Goal: Task Accomplishment & Management: Manage account settings

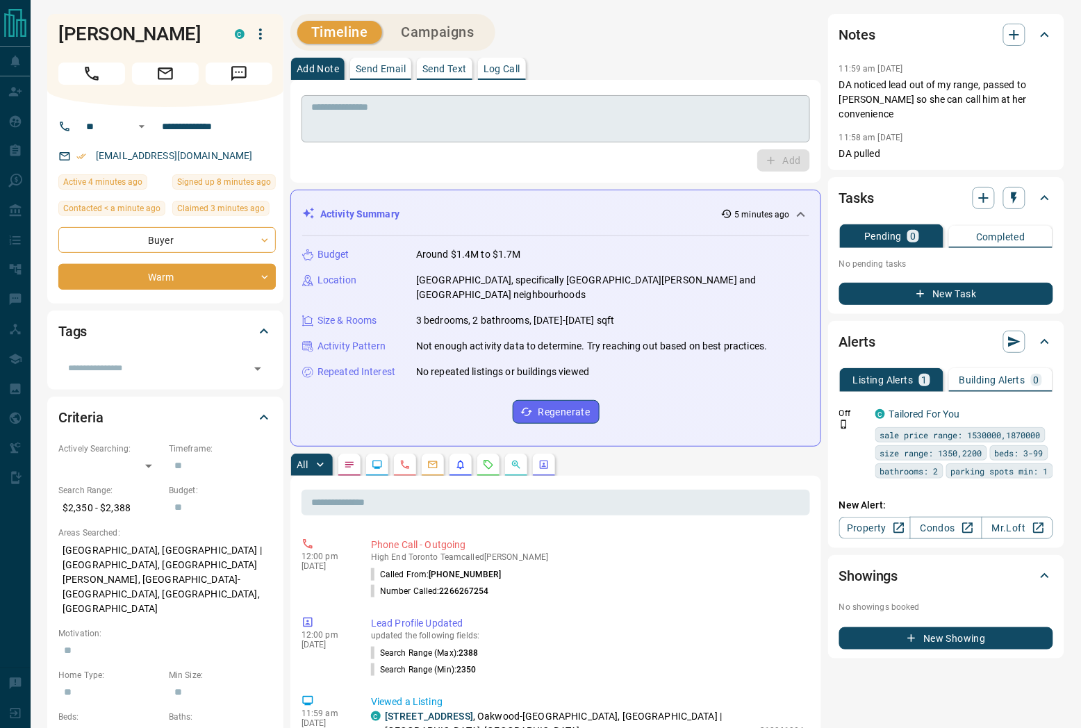
click at [404, 116] on textarea at bounding box center [555, 118] width 489 height 35
drag, startPoint x: 167, startPoint y: 32, endPoint x: 53, endPoint y: 35, distance: 113.3
click at [53, 35] on div "[PERSON_NAME] C" at bounding box center [165, 60] width 236 height 93
copy h1 "[PERSON_NAME]"
drag, startPoint x: 242, startPoint y: 132, endPoint x: 158, endPoint y: 133, distance: 83.4
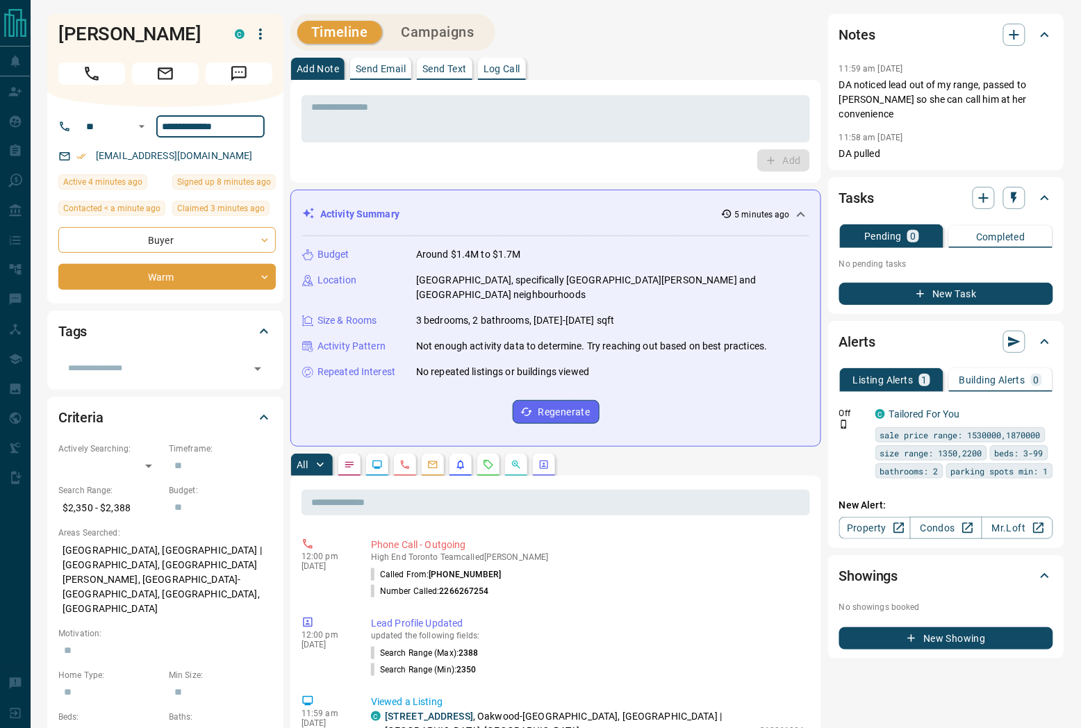
click at [158, 133] on input "**********" at bounding box center [210, 126] width 108 height 22
click at [487, 114] on textarea at bounding box center [555, 118] width 489 height 35
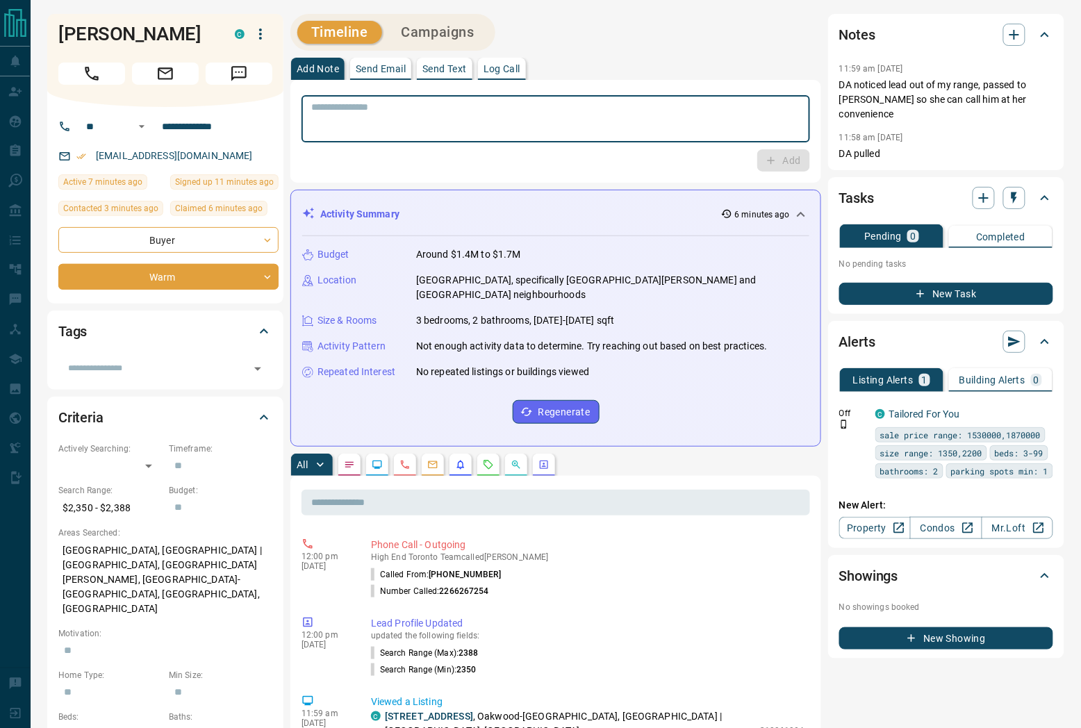
click at [260, 40] on icon "button" at bounding box center [260, 34] width 17 height 17
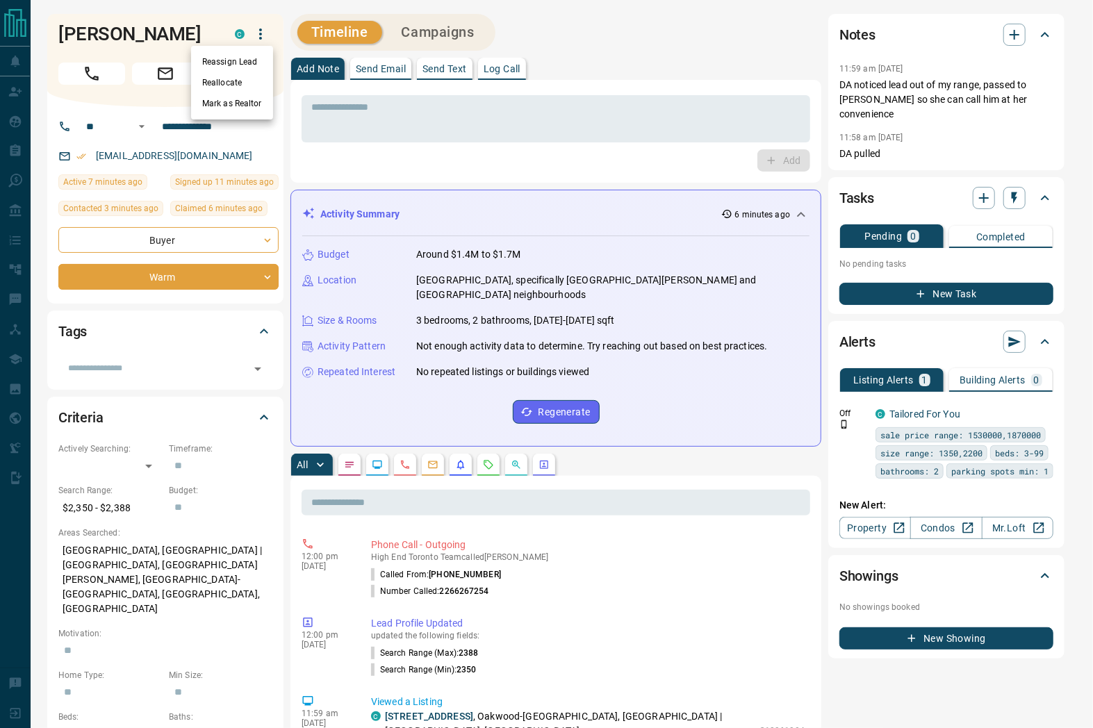
click at [239, 61] on li "Reassign Lead" at bounding box center [232, 61] width 82 height 21
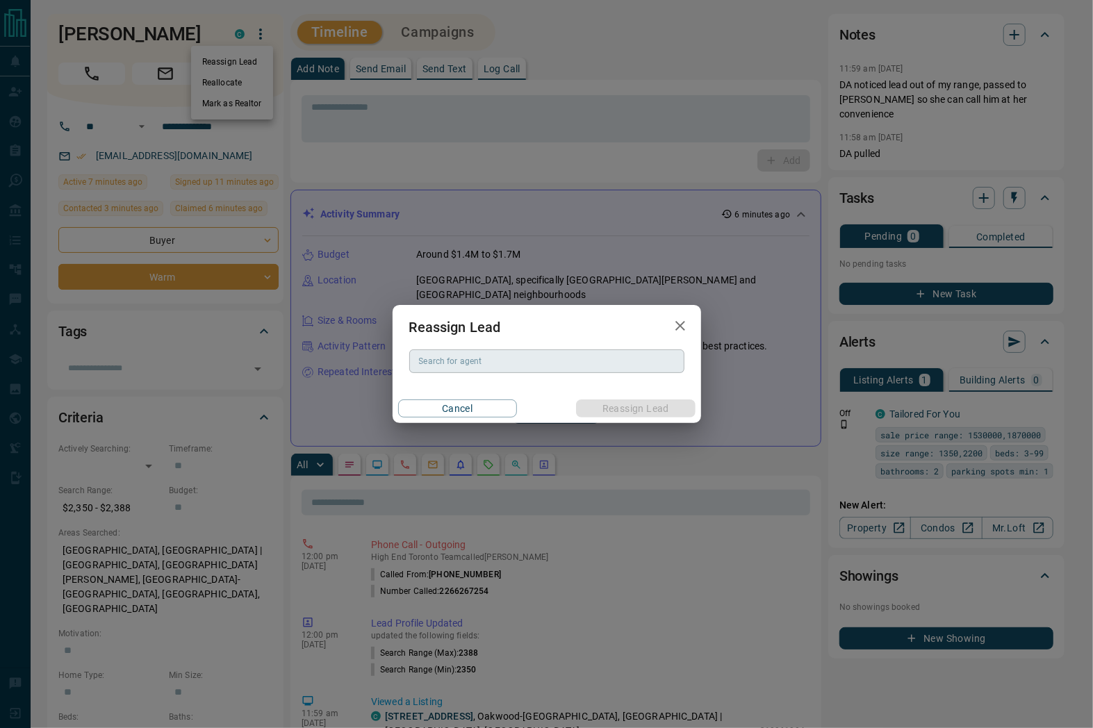
click at [551, 368] on input "Search for agent" at bounding box center [545, 361] width 265 height 15
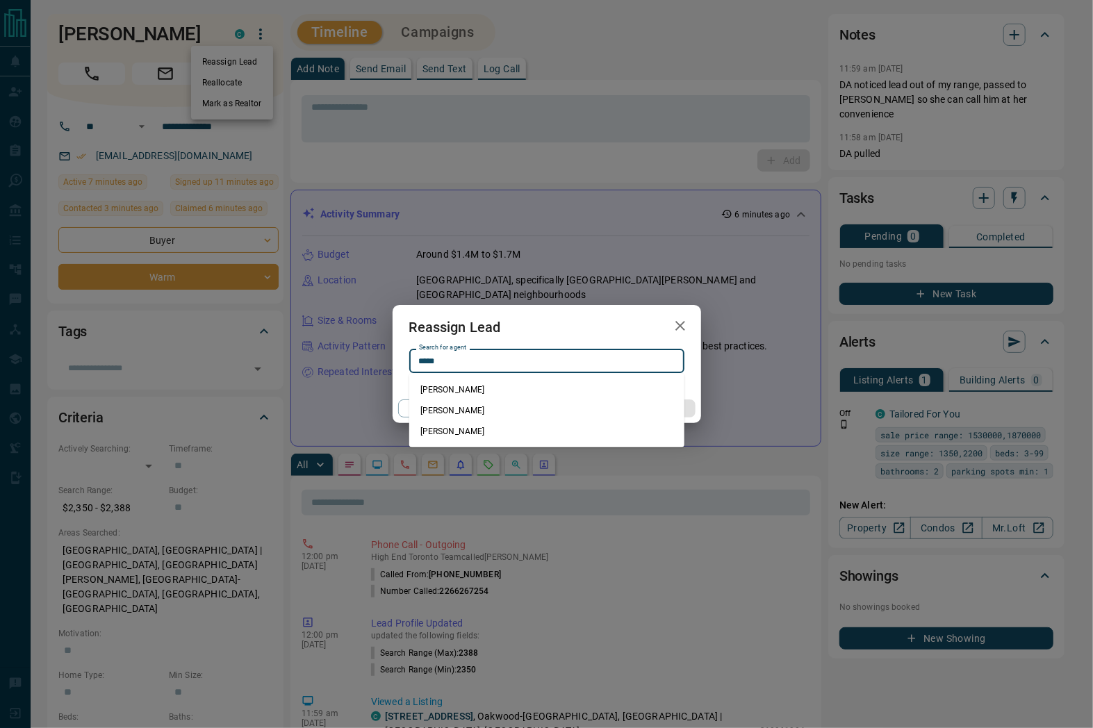
type input "*****"
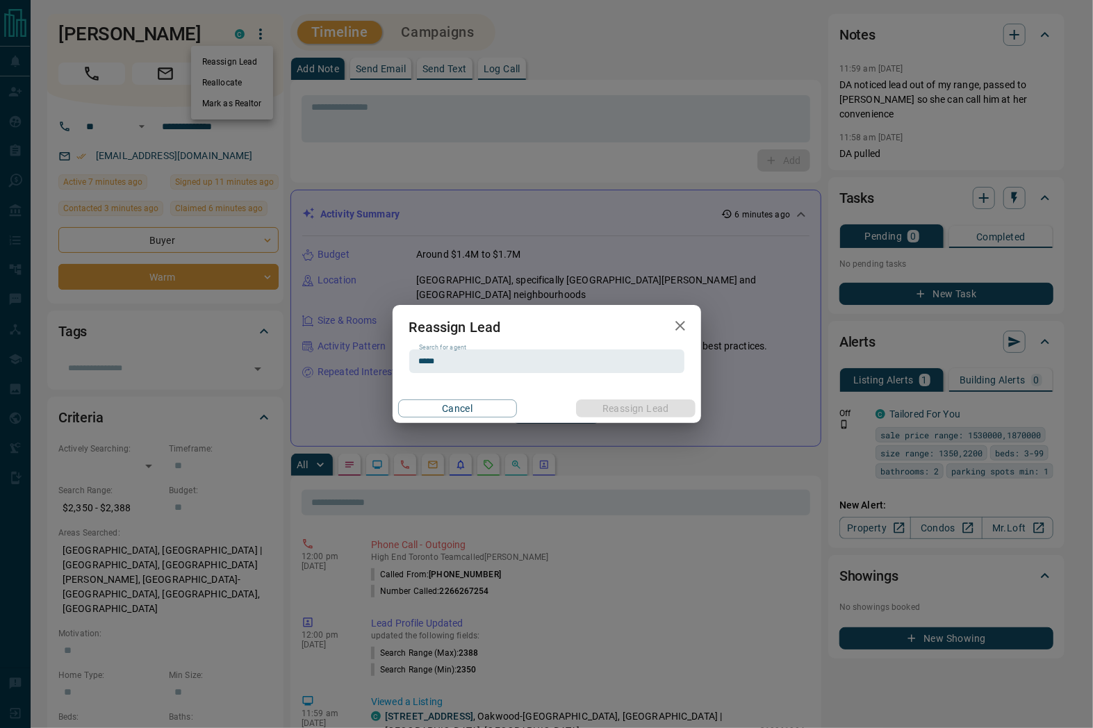
drag, startPoint x: 408, startPoint y: 179, endPoint x: 366, endPoint y: 151, distance: 50.3
click at [408, 179] on div "Reassign Lead Search for agent ***** Search for agent Cancel Reassign Lead" at bounding box center [546, 364] width 1093 height 728
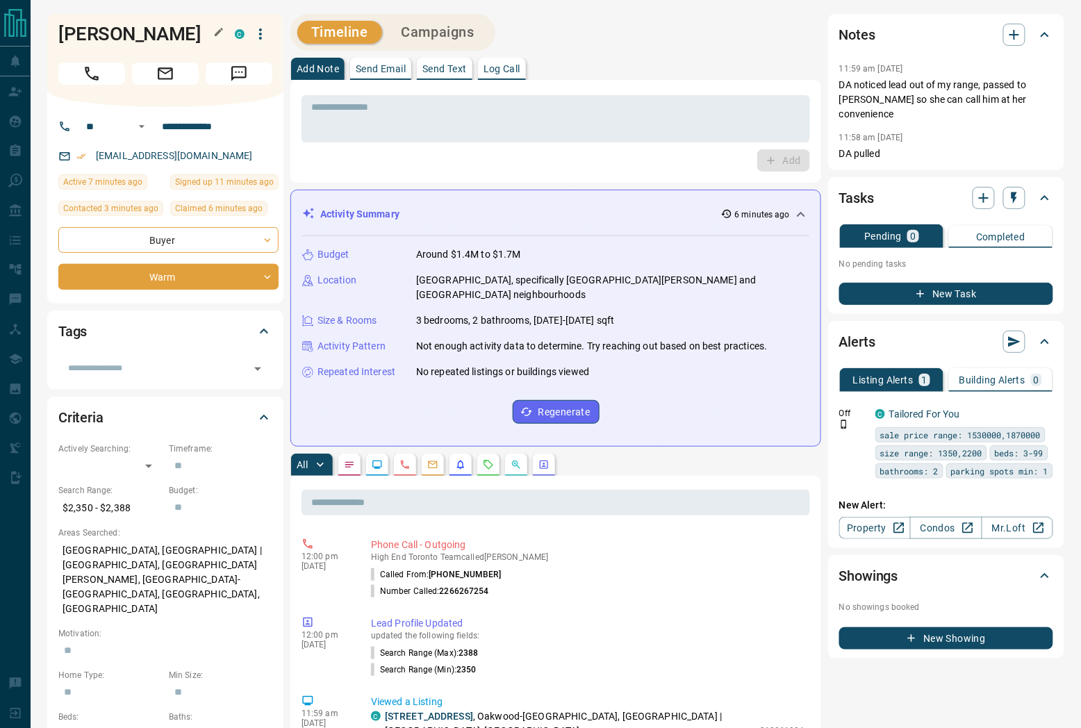
click at [133, 32] on h1 "[PERSON_NAME]" at bounding box center [136, 34] width 156 height 22
copy div "[PERSON_NAME] C"
click at [258, 38] on icon "button" at bounding box center [260, 34] width 17 height 17
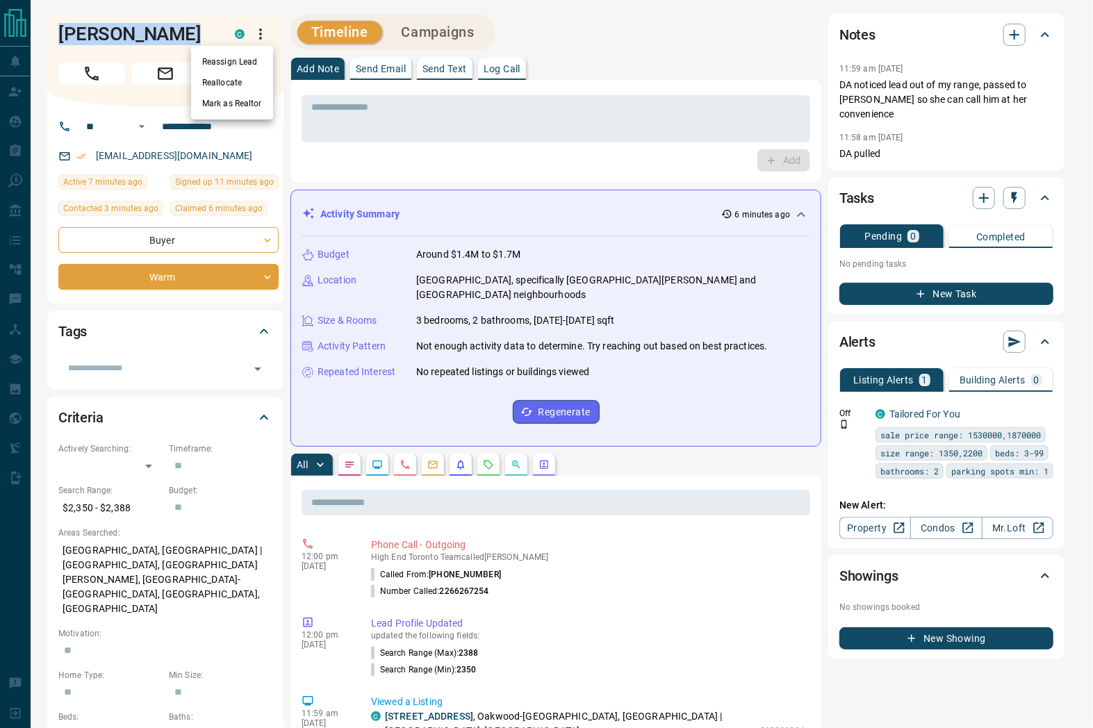
click at [233, 60] on li "Reassign Lead" at bounding box center [232, 61] width 82 height 21
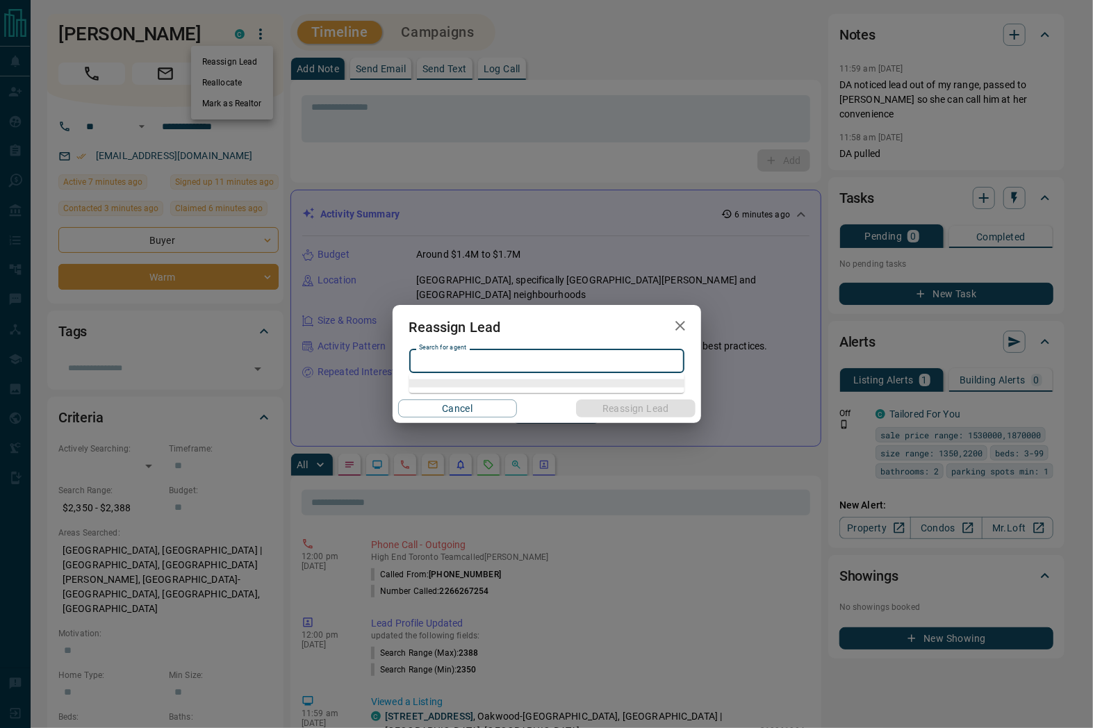
click at [497, 362] on input "Search for agent" at bounding box center [545, 361] width 265 height 15
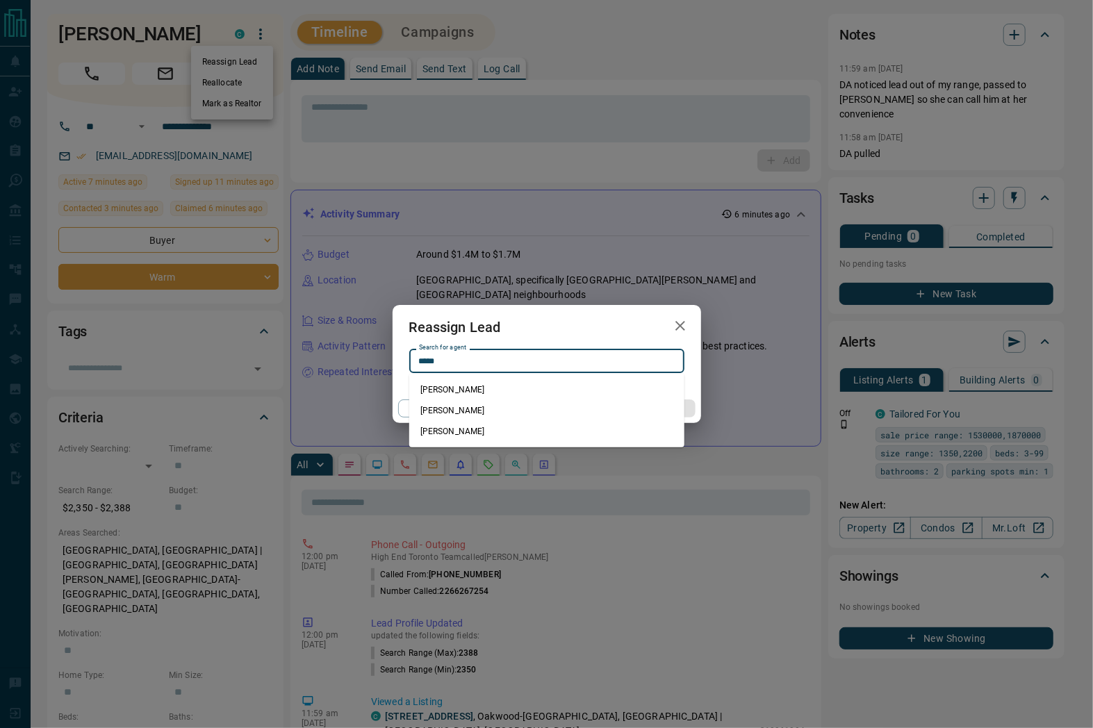
click at [476, 410] on li "[PERSON_NAME]" at bounding box center [546, 410] width 275 height 21
type input "**********"
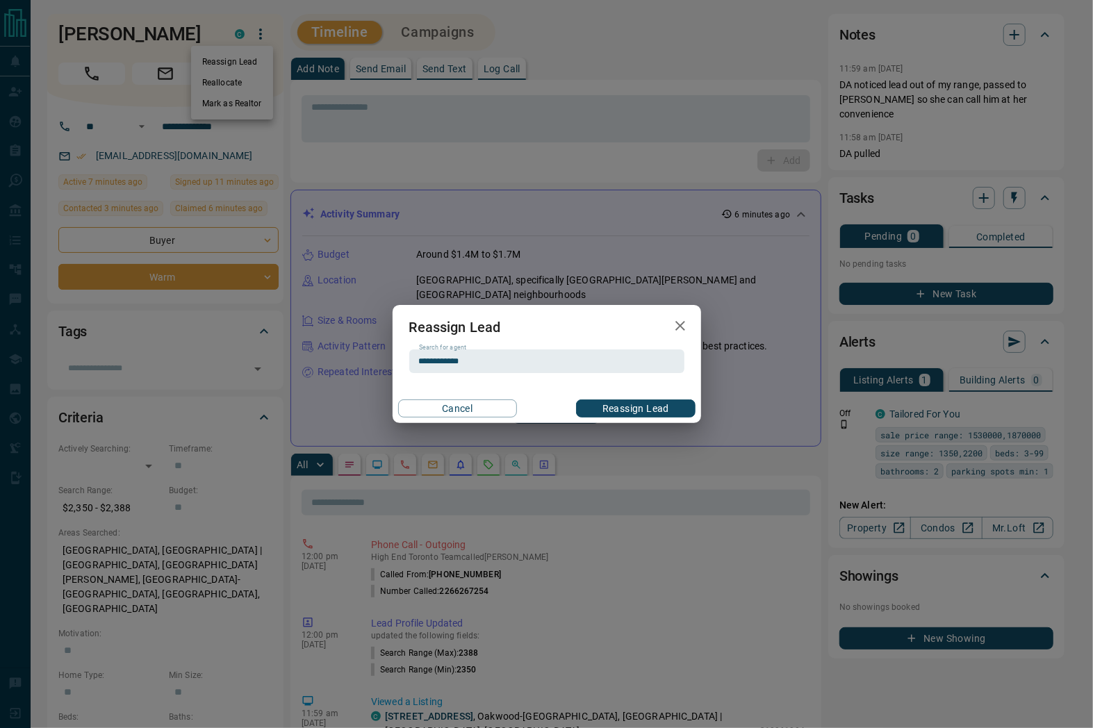
drag, startPoint x: 623, startPoint y: 411, endPoint x: 954, endPoint y: 370, distance: 333.2
click at [624, 411] on button "Reassign Lead" at bounding box center [635, 408] width 119 height 18
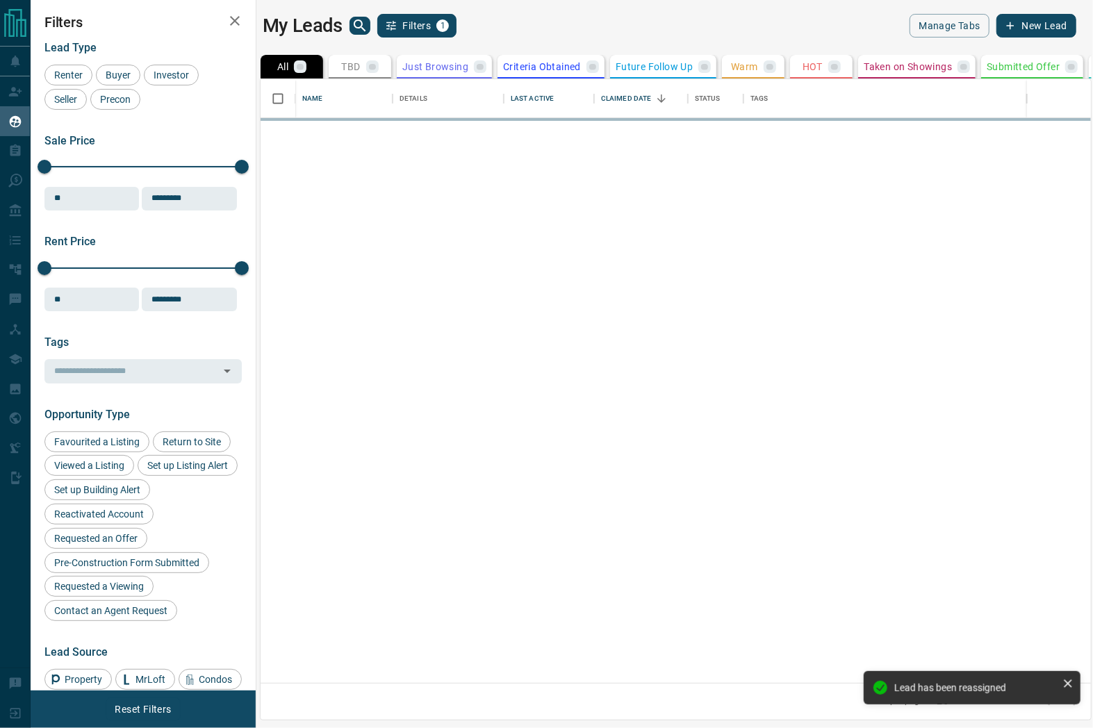
scroll to position [592, 818]
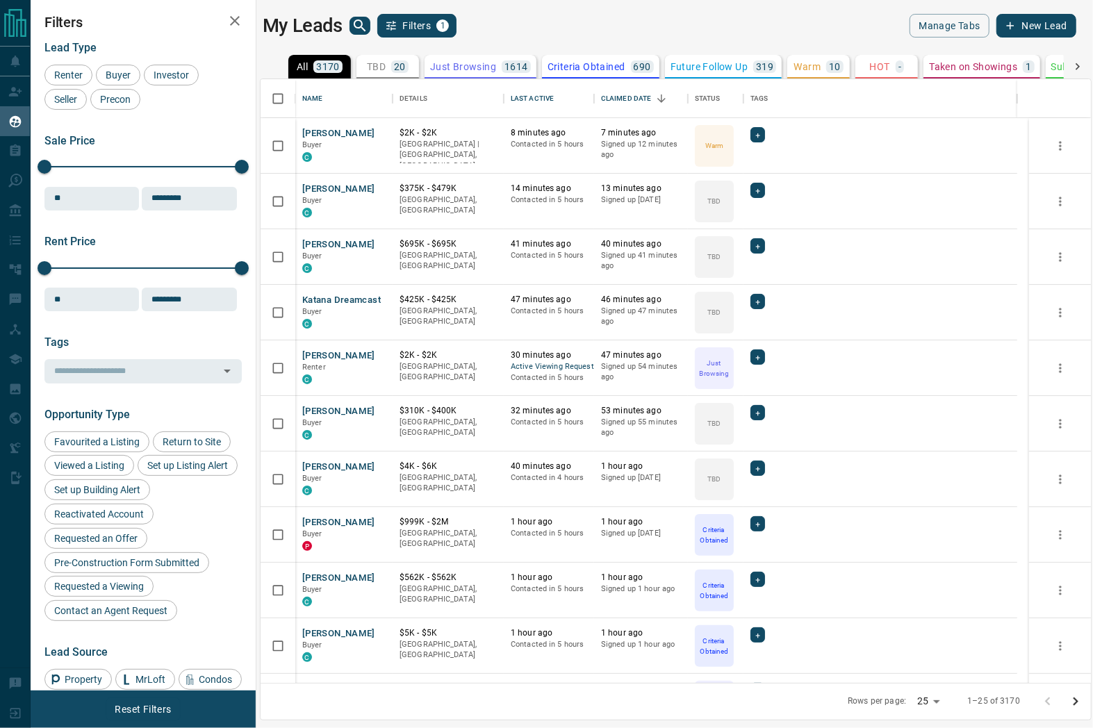
click at [467, 69] on p "Just Browsing" at bounding box center [463, 67] width 66 height 10
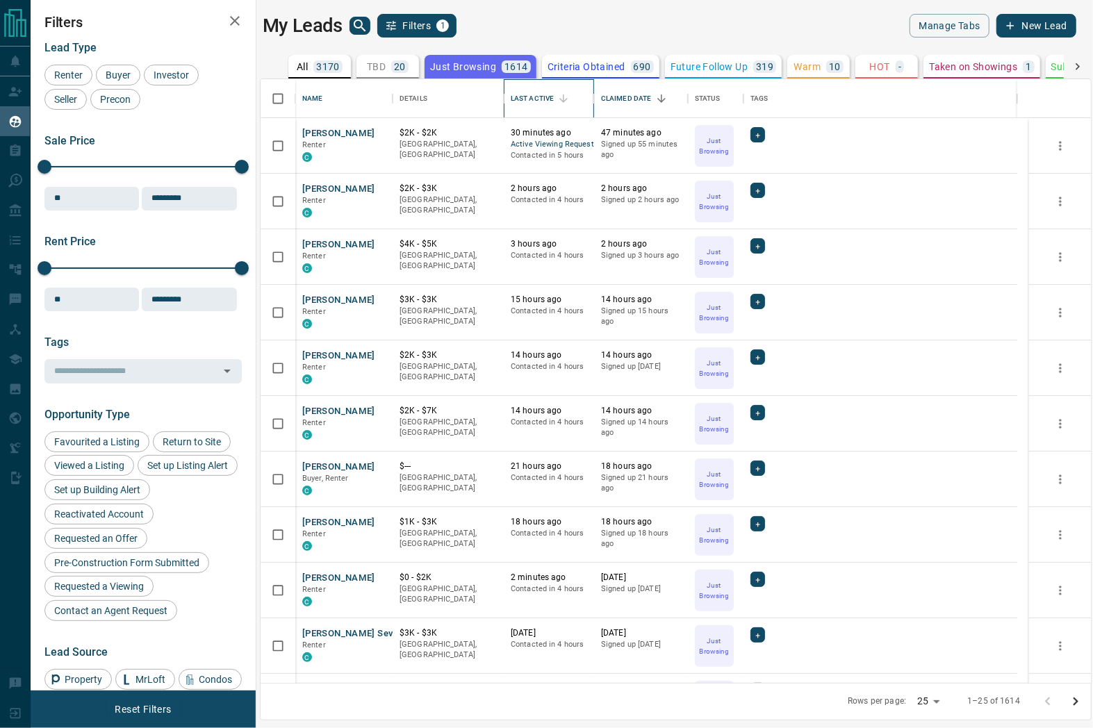
click at [538, 99] on div "Last Active" at bounding box center [532, 98] width 43 height 39
